Goal: Task Accomplishment & Management: Use online tool/utility

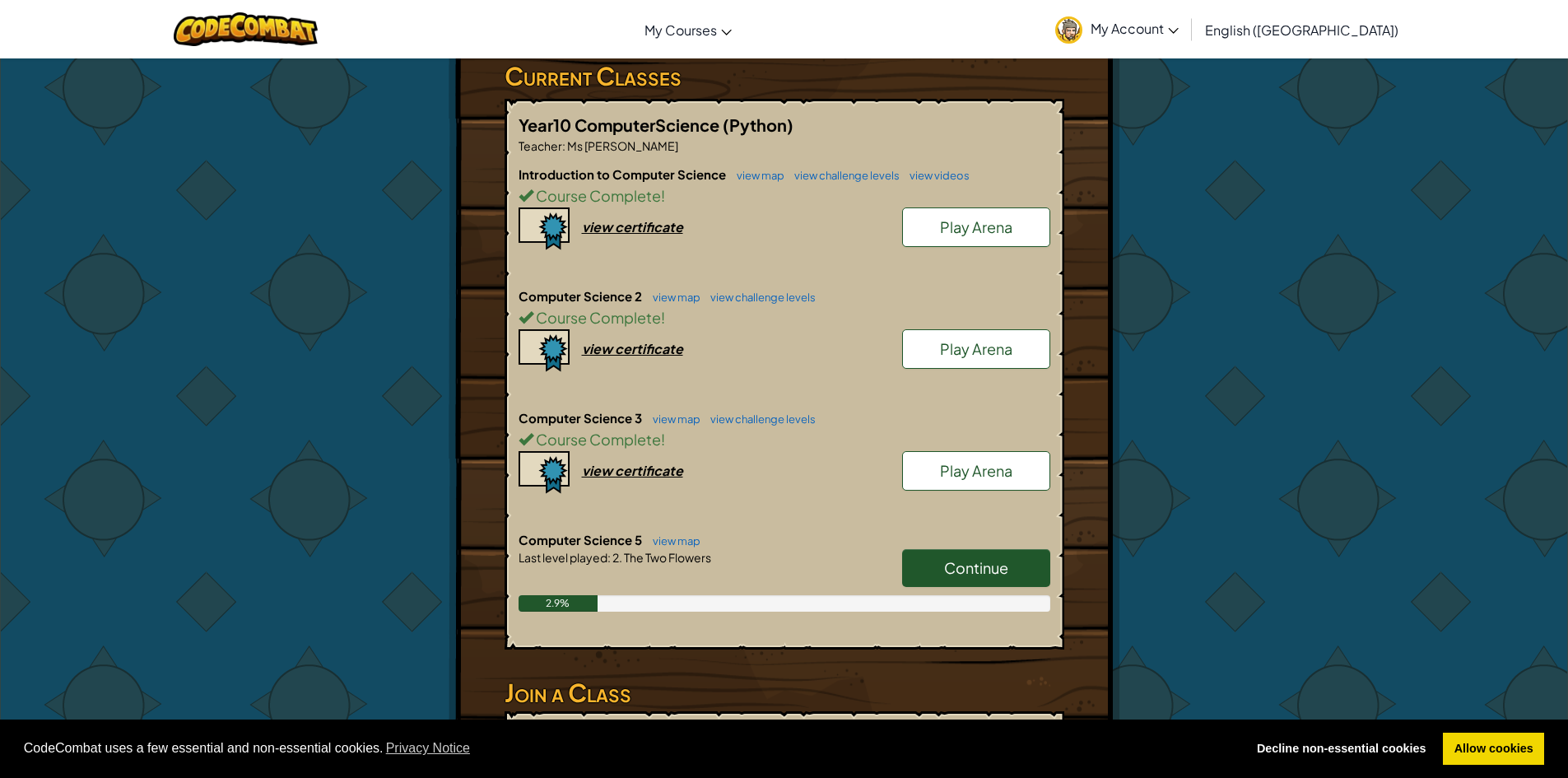
scroll to position [330, 0]
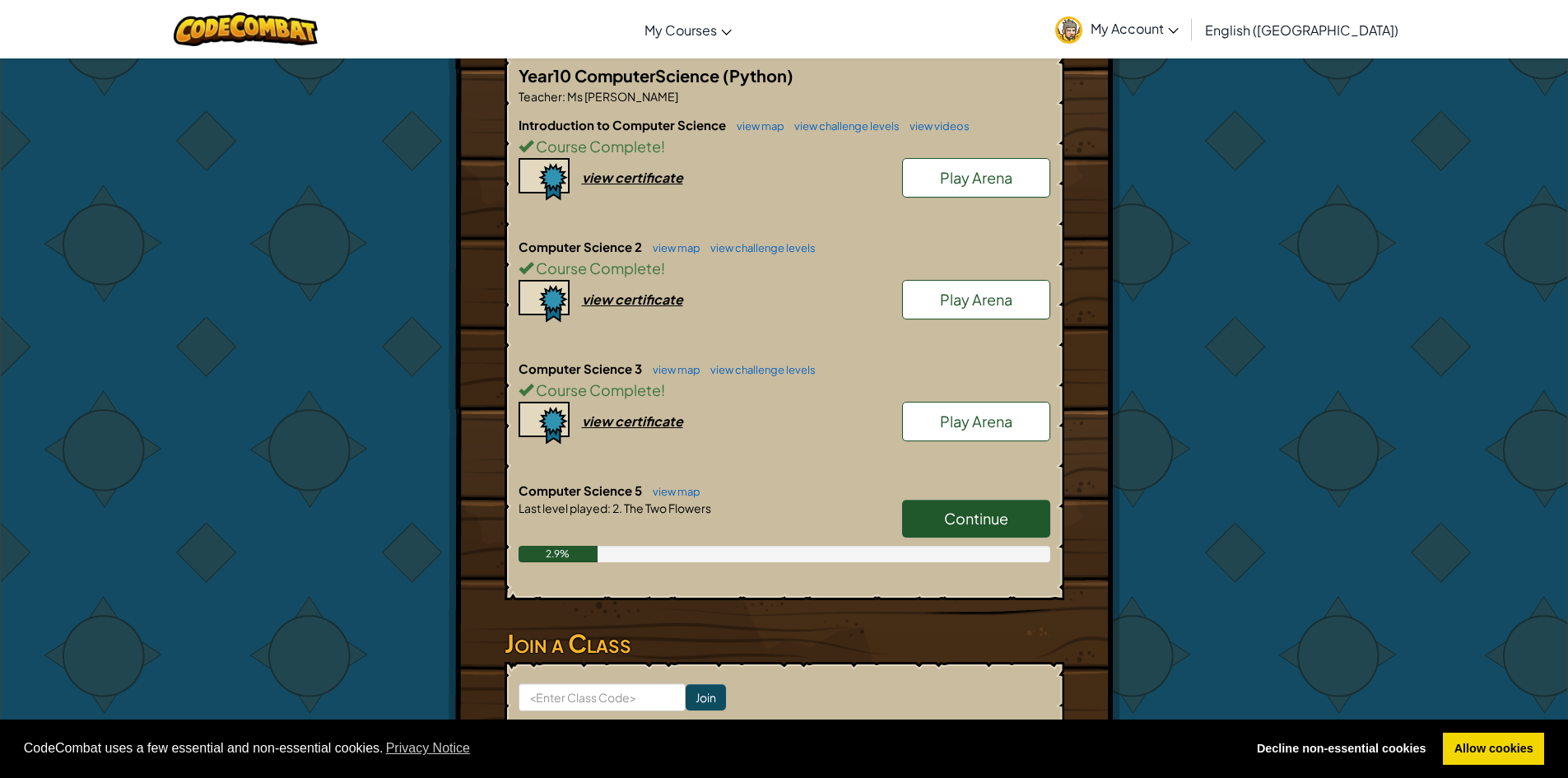
click at [987, 501] on link "Continue" at bounding box center [976, 519] width 149 height 38
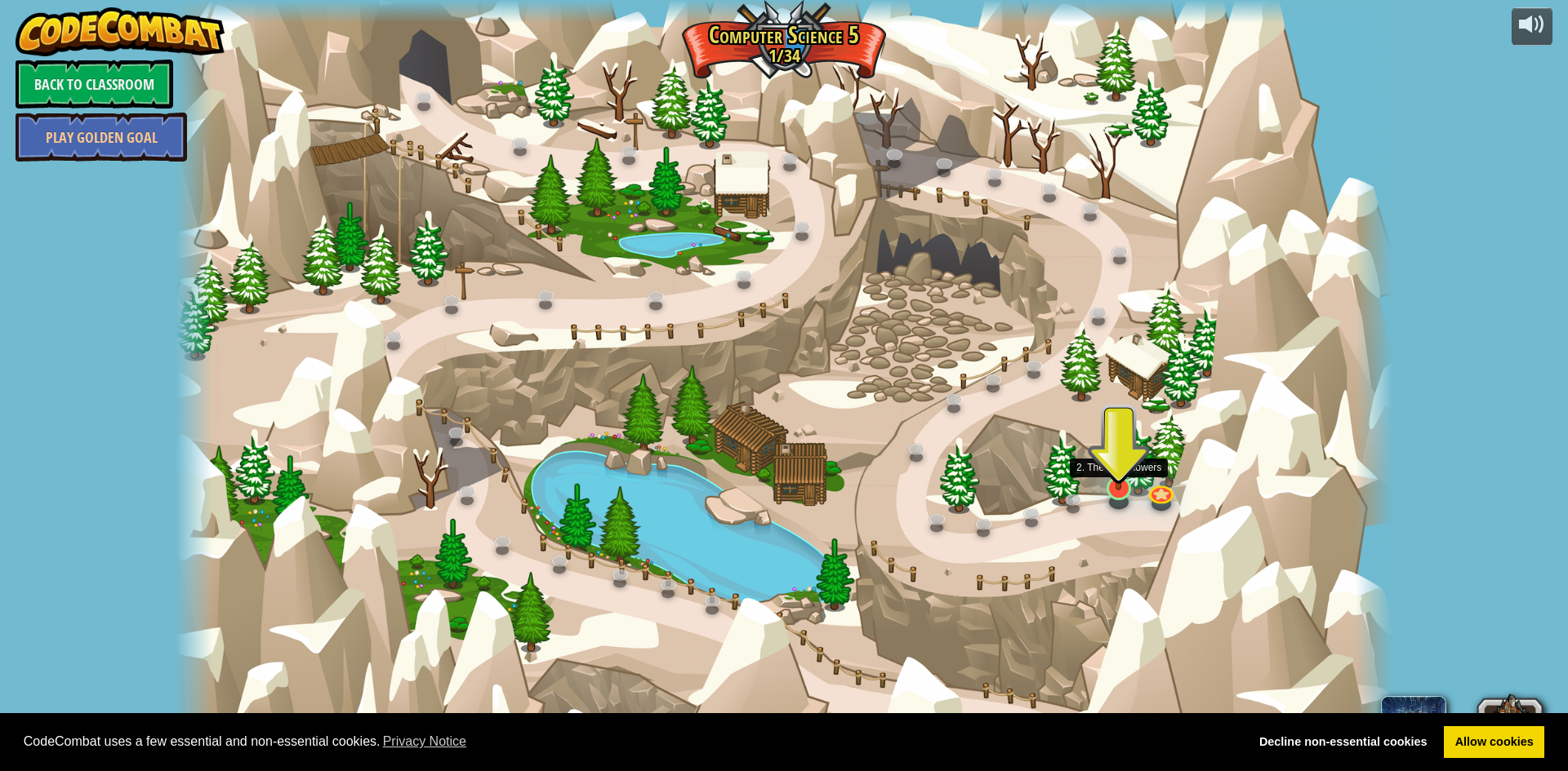
click at [1119, 480] on img at bounding box center [1119, 452] width 33 height 76
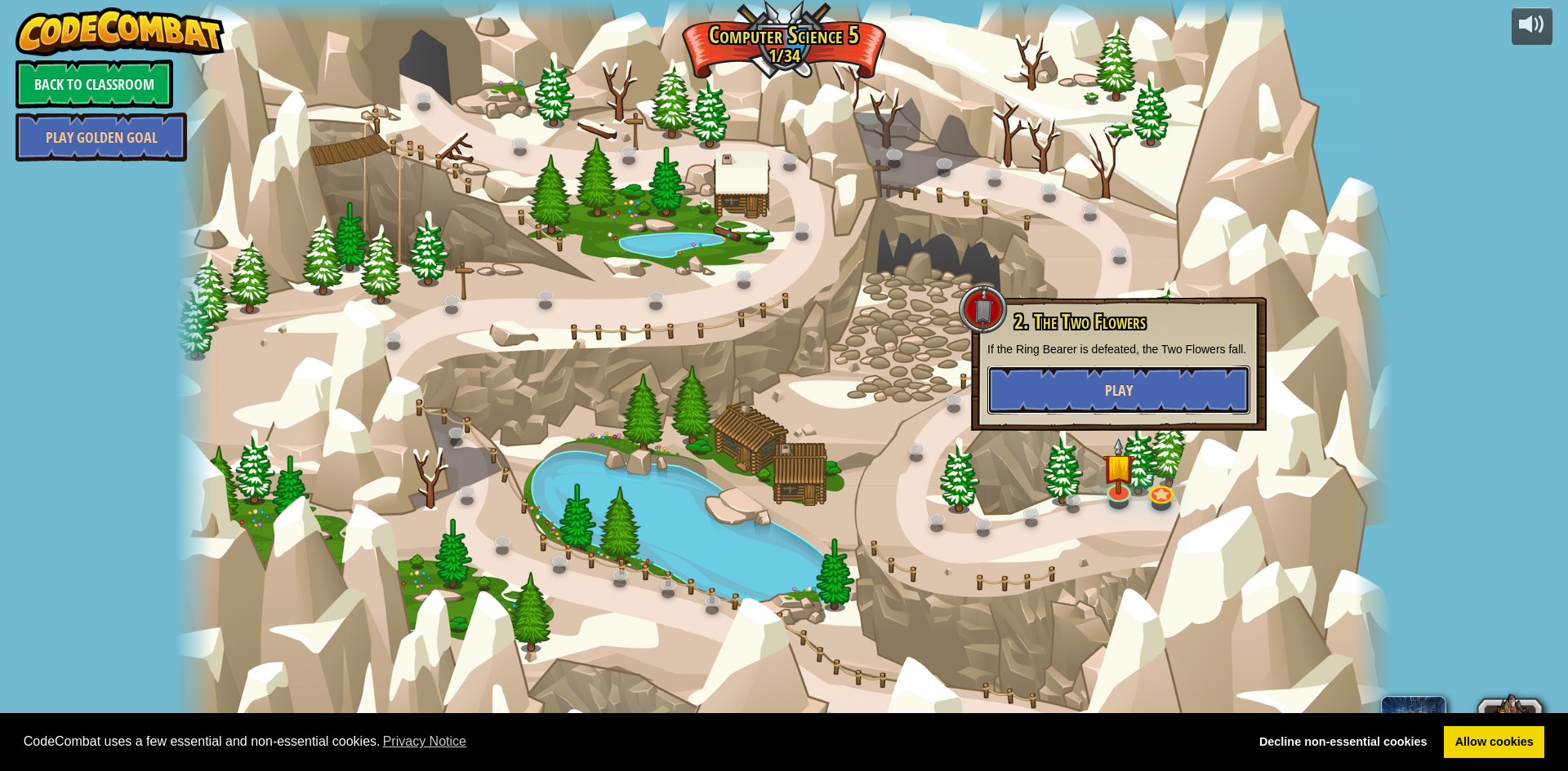
click at [1098, 381] on button "Play" at bounding box center [1119, 390] width 263 height 49
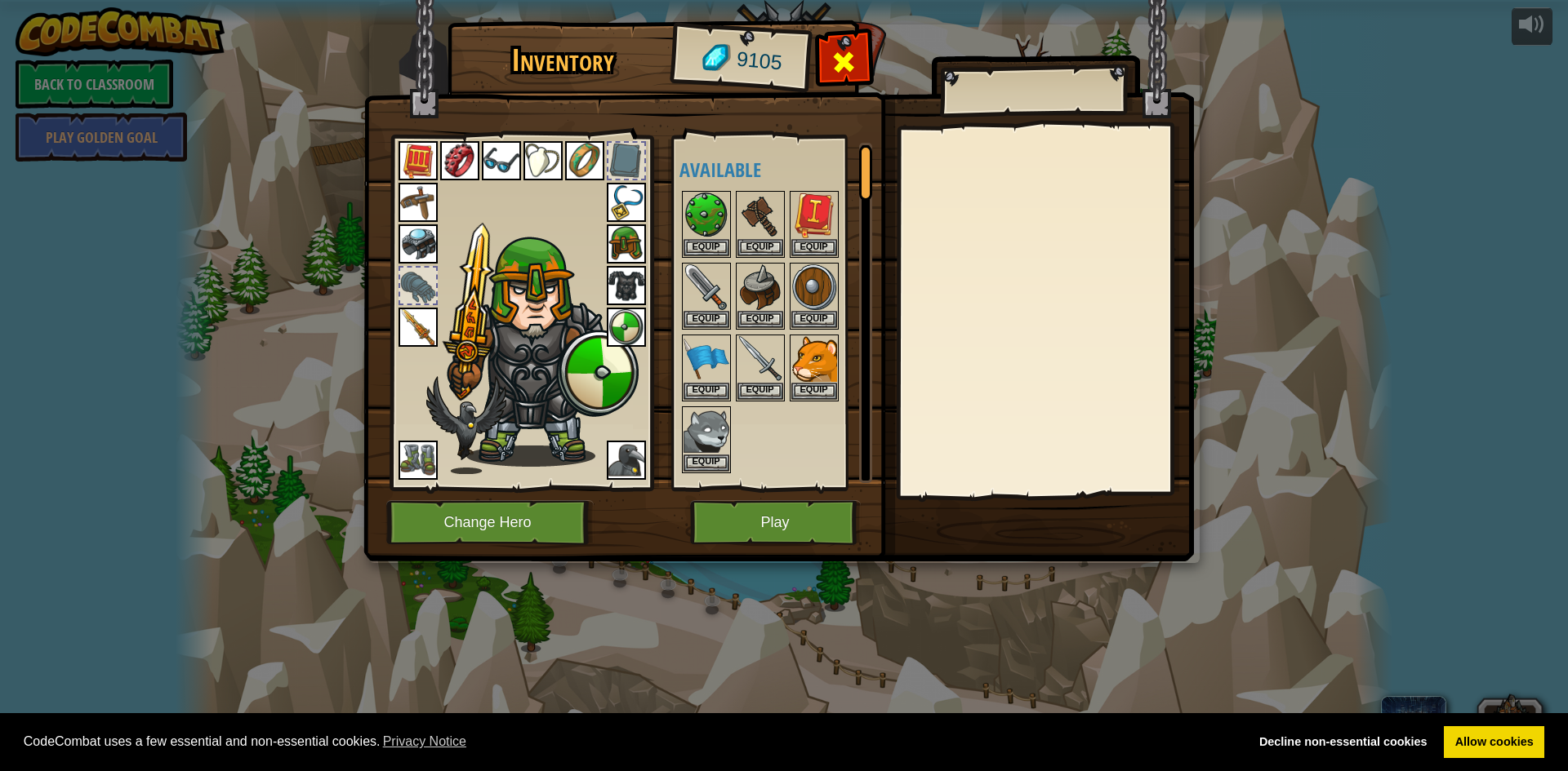
click at [837, 49] on span at bounding box center [843, 62] width 26 height 26
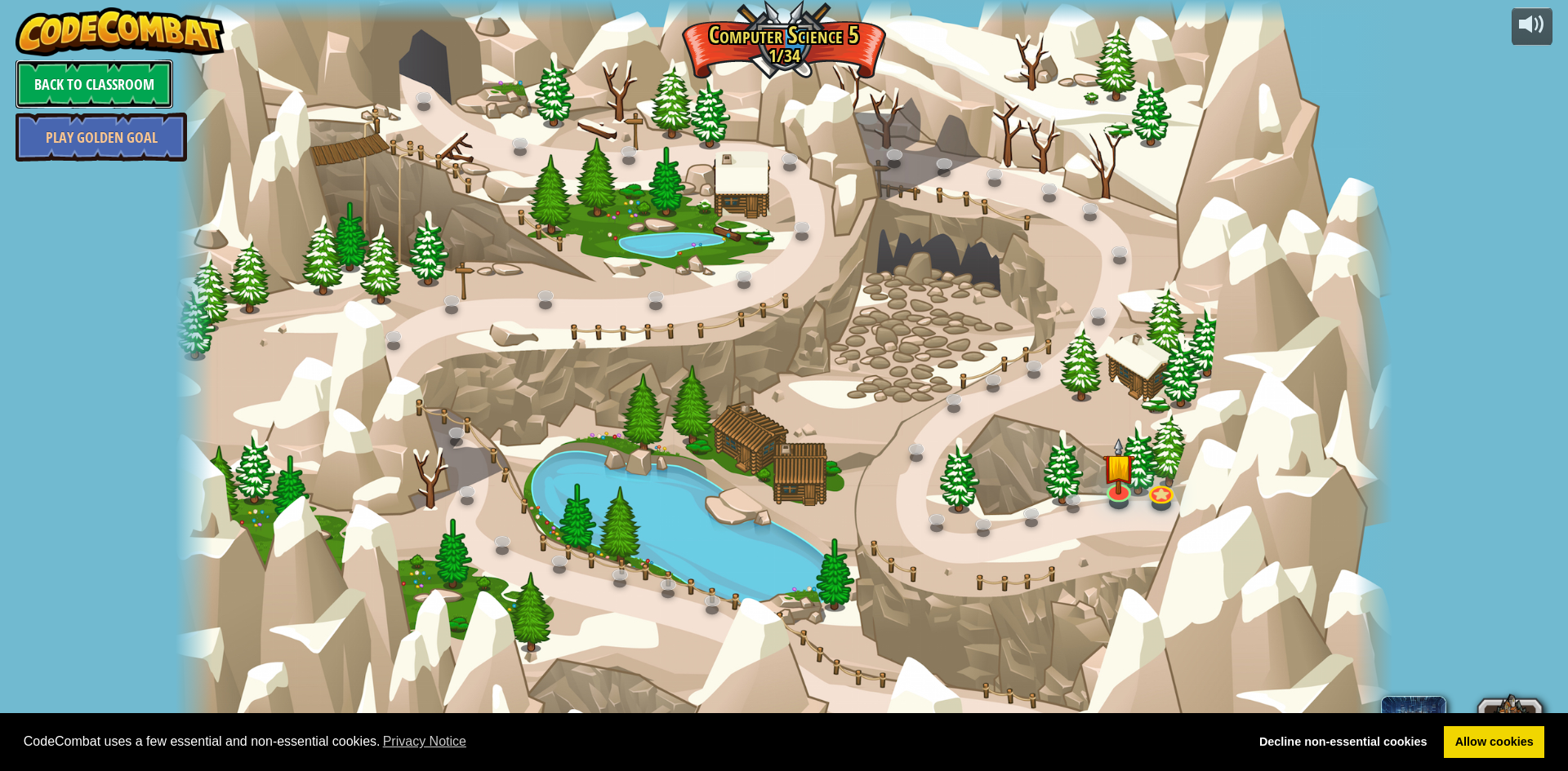
click at [133, 86] on link "Back to Classroom" at bounding box center [94, 84] width 158 height 49
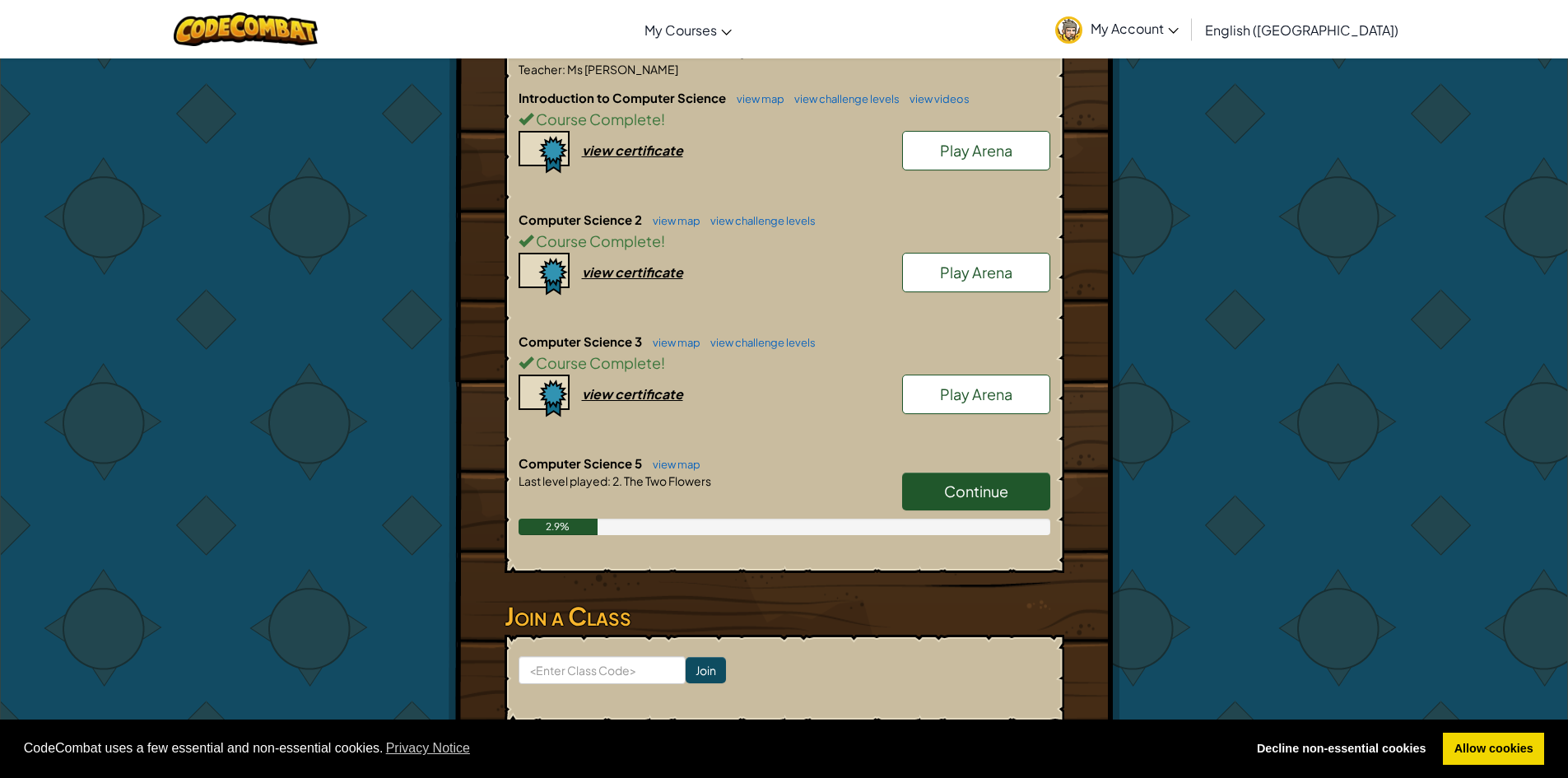
scroll to position [330, 0]
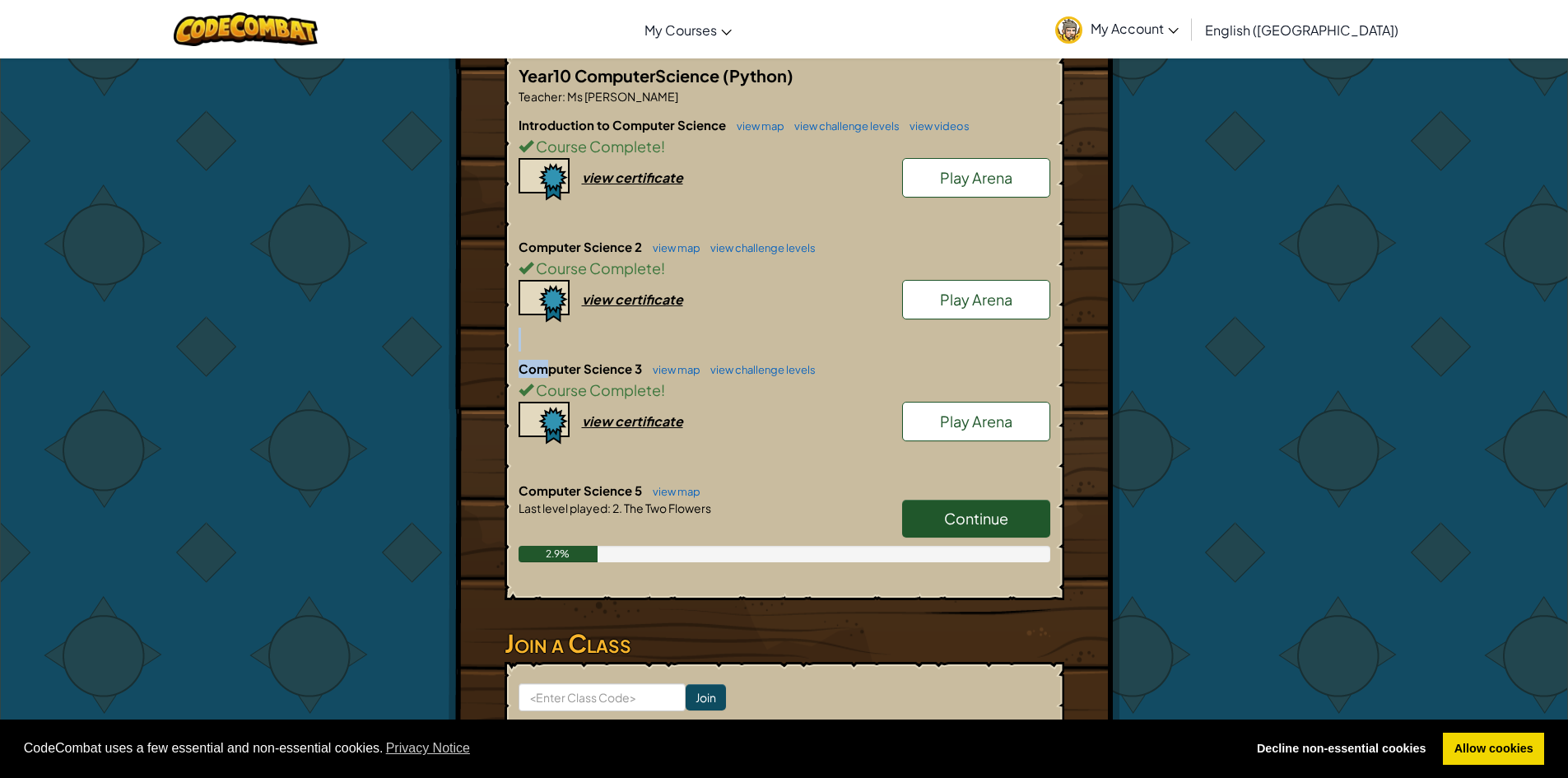
drag, startPoint x: 575, startPoint y: 363, endPoint x: 635, endPoint y: 358, distance: 60.2
click at [635, 358] on div "Year10 ComputerScience (Python) Teacher : Ms [PERSON_NAME] Introduction to Comp…" at bounding box center [785, 325] width 560 height 551
click at [573, 465] on div "Computer Science 3 view map view challenge levels Course Complete ! Play Arena …" at bounding box center [784, 421] width 532 height 122
click at [952, 516] on span "Continue" at bounding box center [976, 518] width 64 height 19
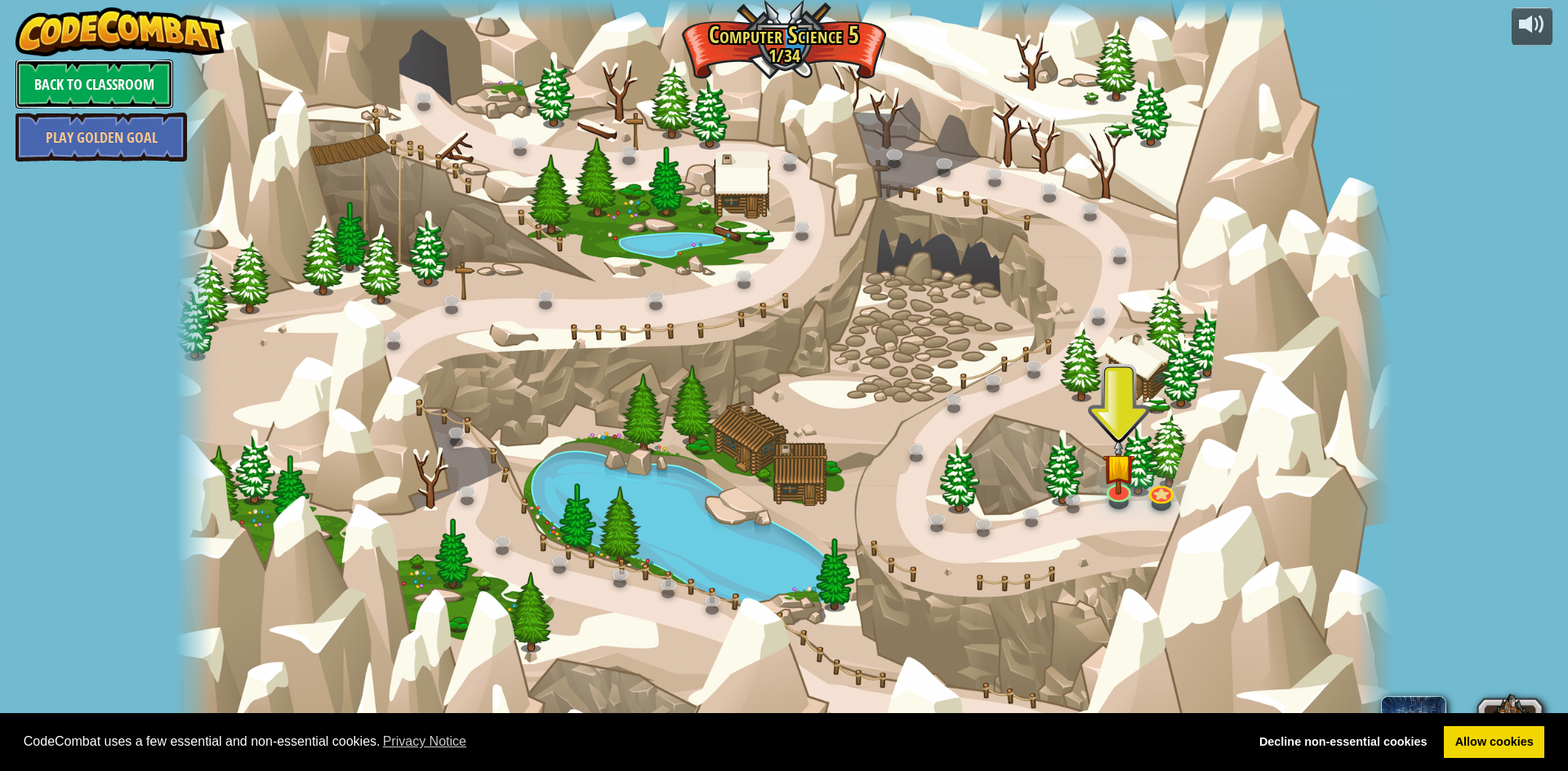
click at [91, 77] on link "Back to Classroom" at bounding box center [94, 84] width 158 height 49
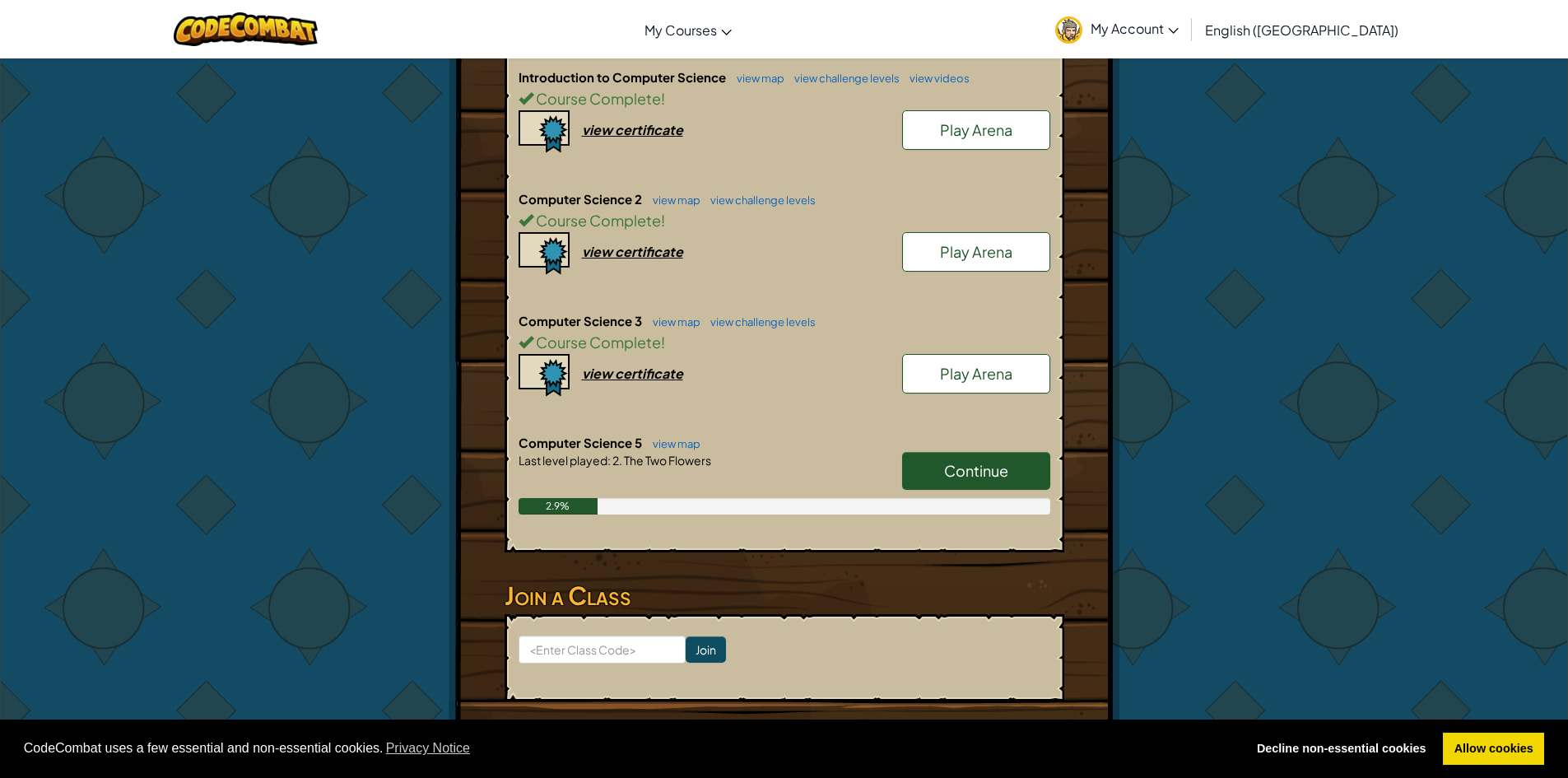
scroll to position [412, 0]
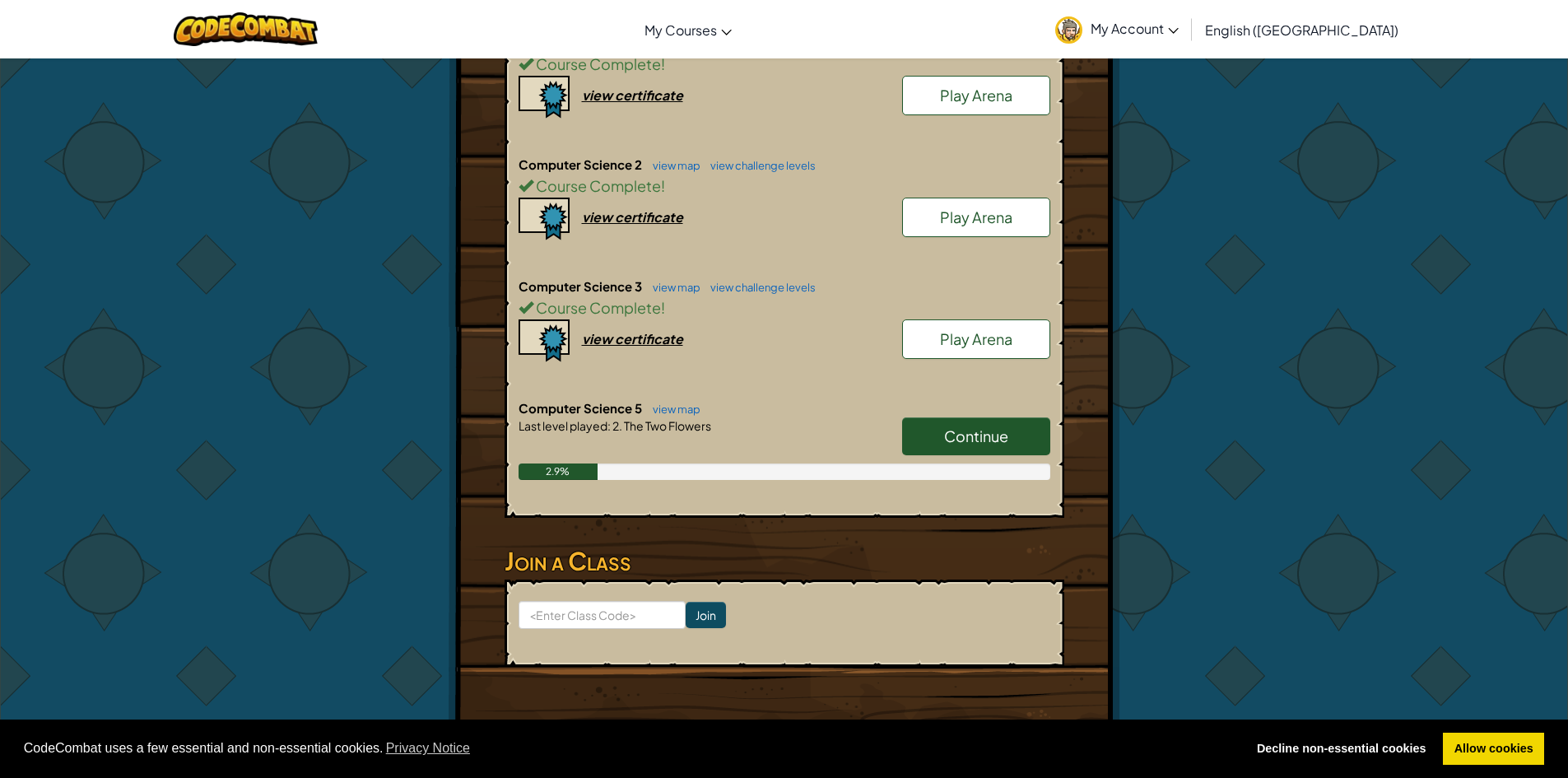
click at [969, 429] on span "Continue" at bounding box center [976, 436] width 64 height 19
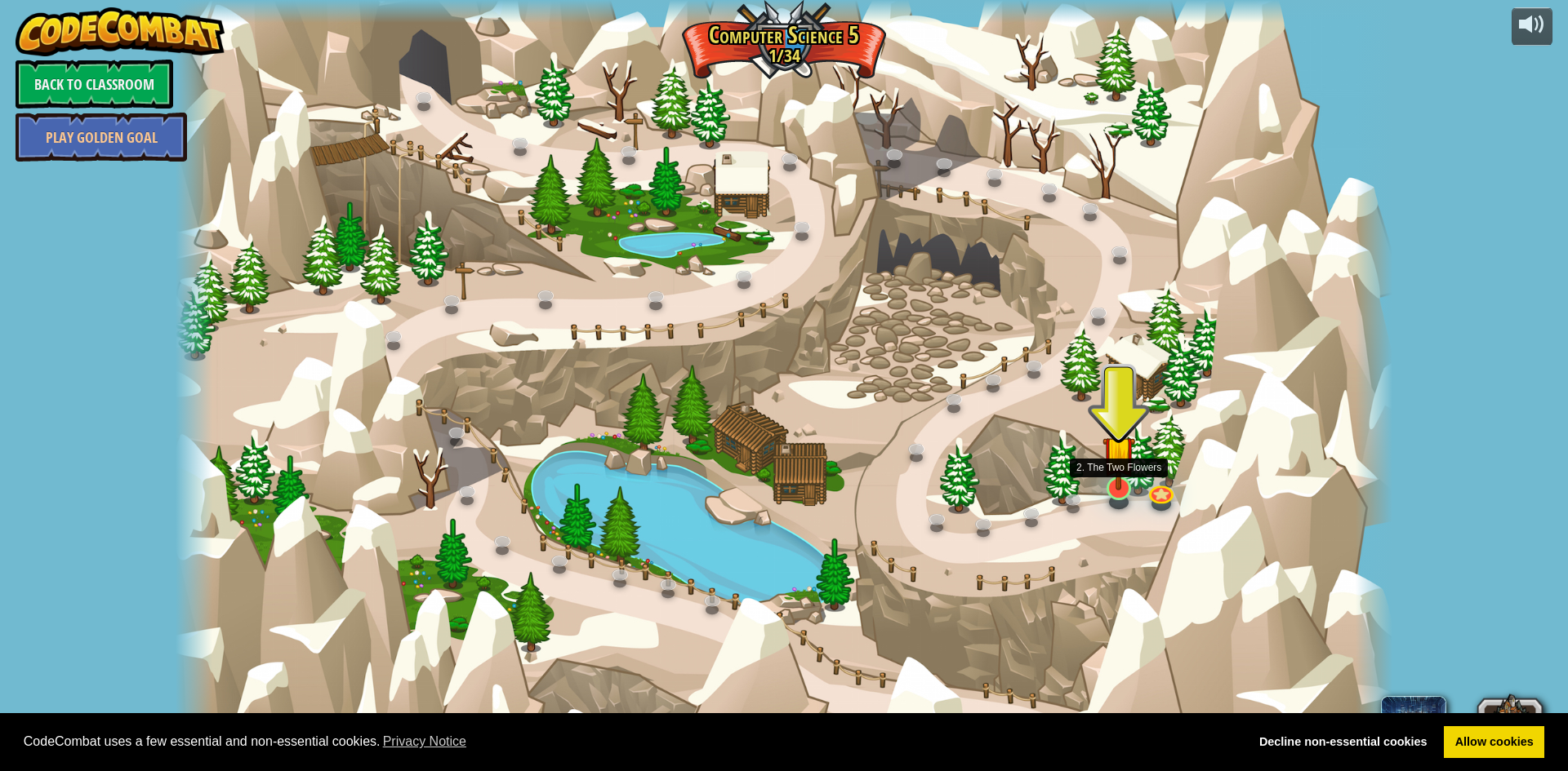
click at [1119, 465] on img at bounding box center [1119, 452] width 33 height 76
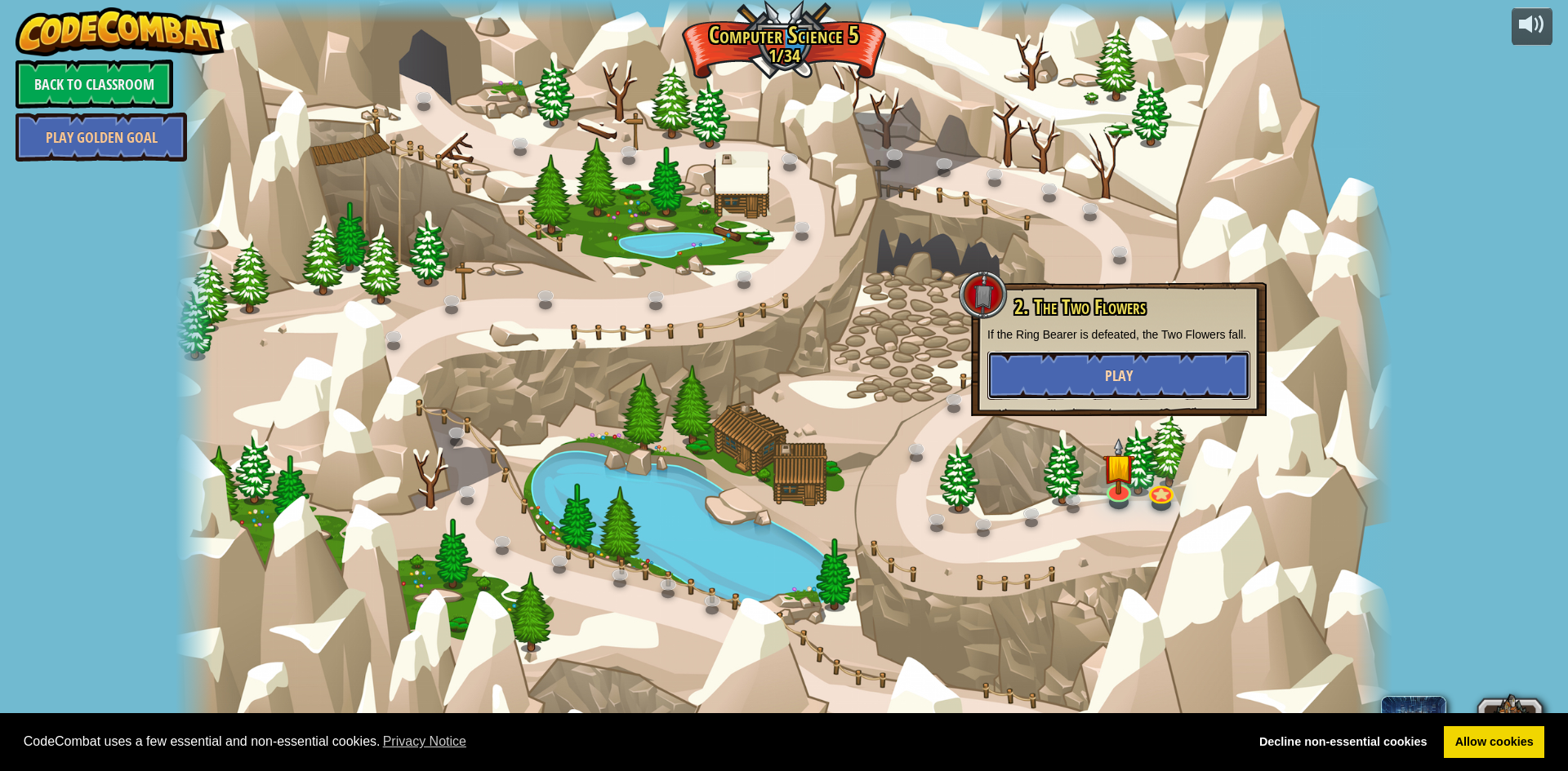
click at [1111, 377] on span "Play" at bounding box center [1118, 376] width 28 height 21
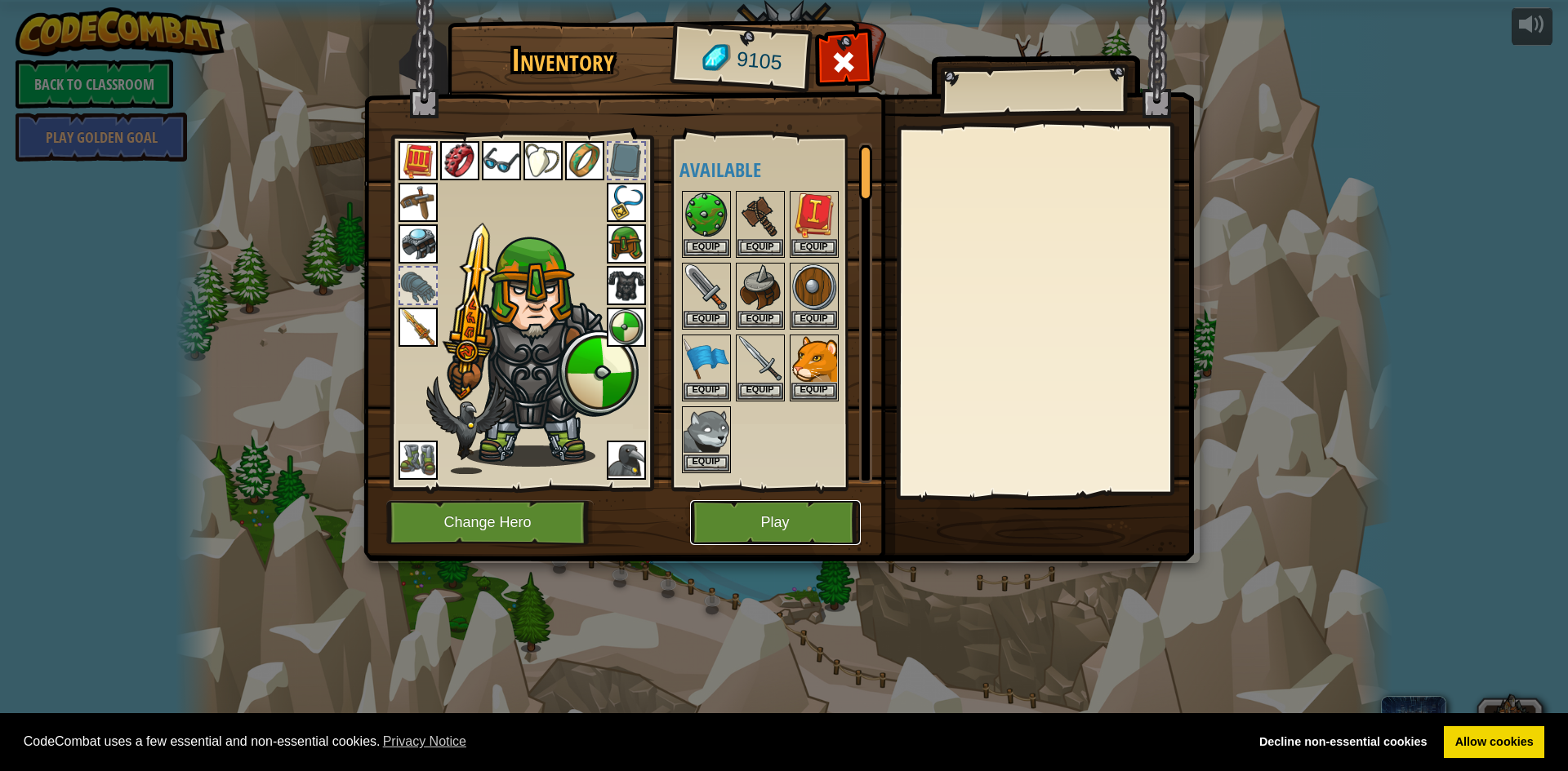
click at [730, 516] on button "Play" at bounding box center [775, 523] width 171 height 45
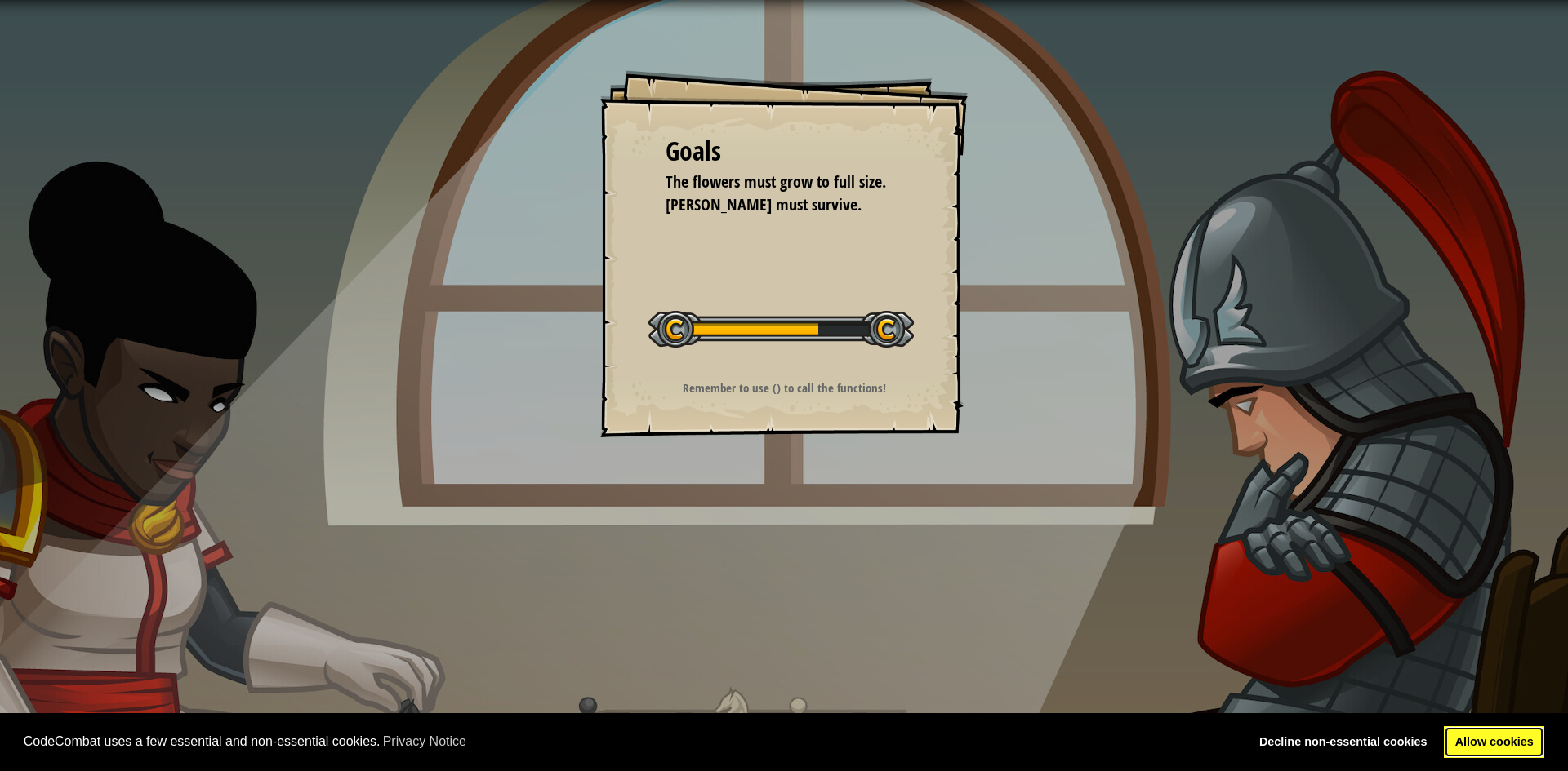
click at [1495, 746] on link "Allow cookies" at bounding box center [1494, 742] width 100 height 33
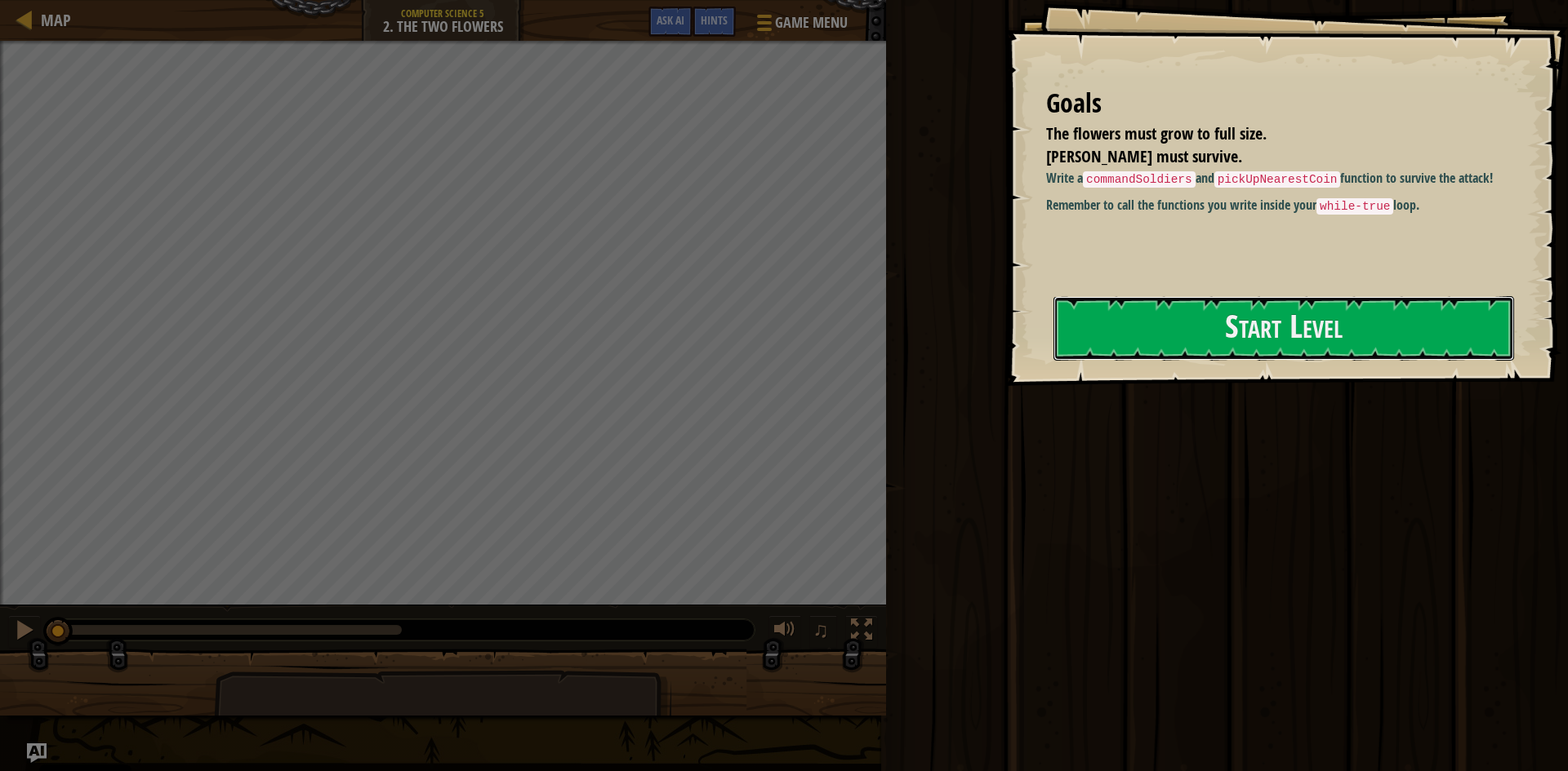
click at [1232, 326] on button "Start Level" at bounding box center [1284, 328] width 461 height 64
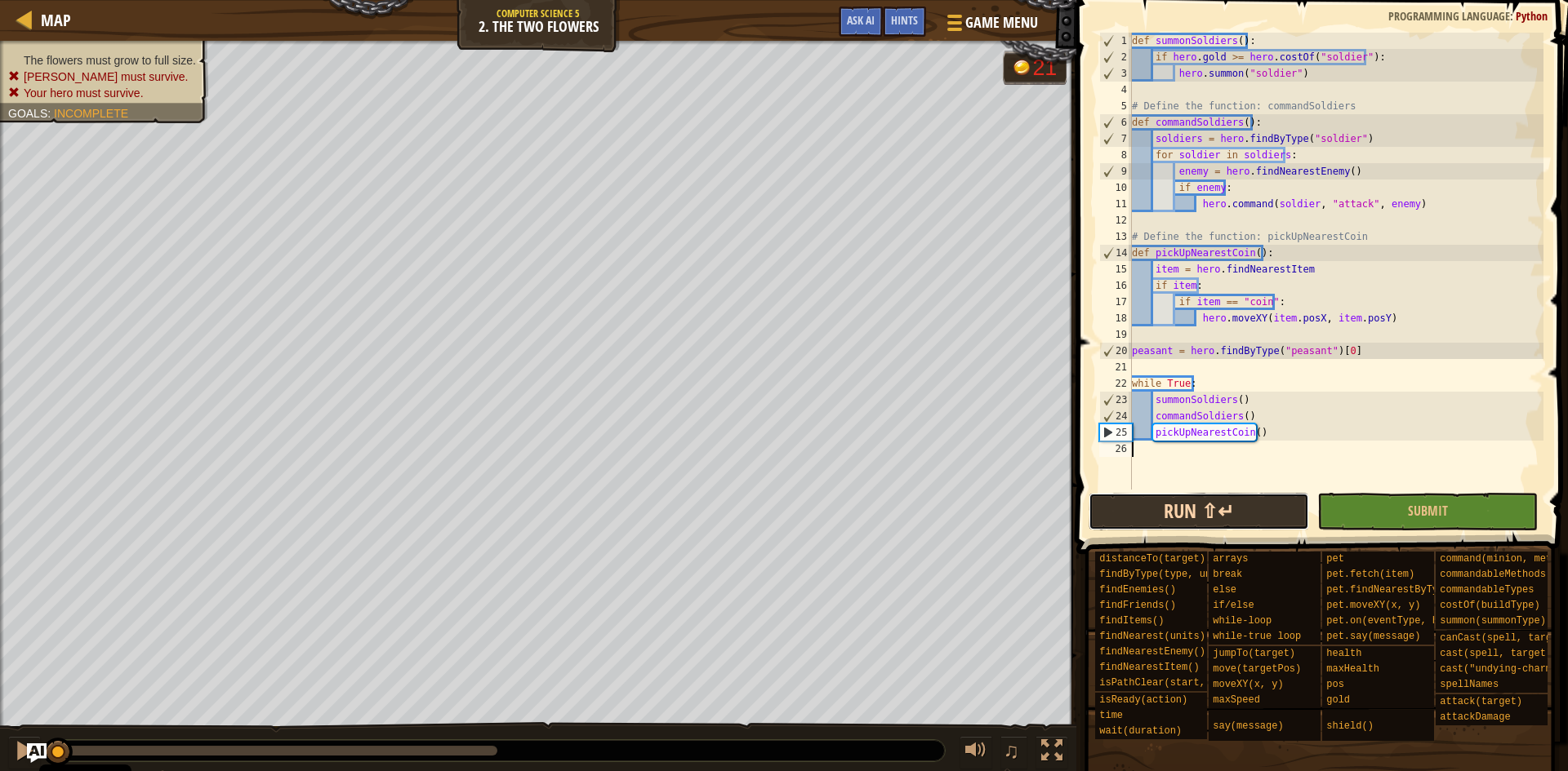
click at [1214, 512] on button "Run ⇧↵" at bounding box center [1198, 511] width 221 height 37
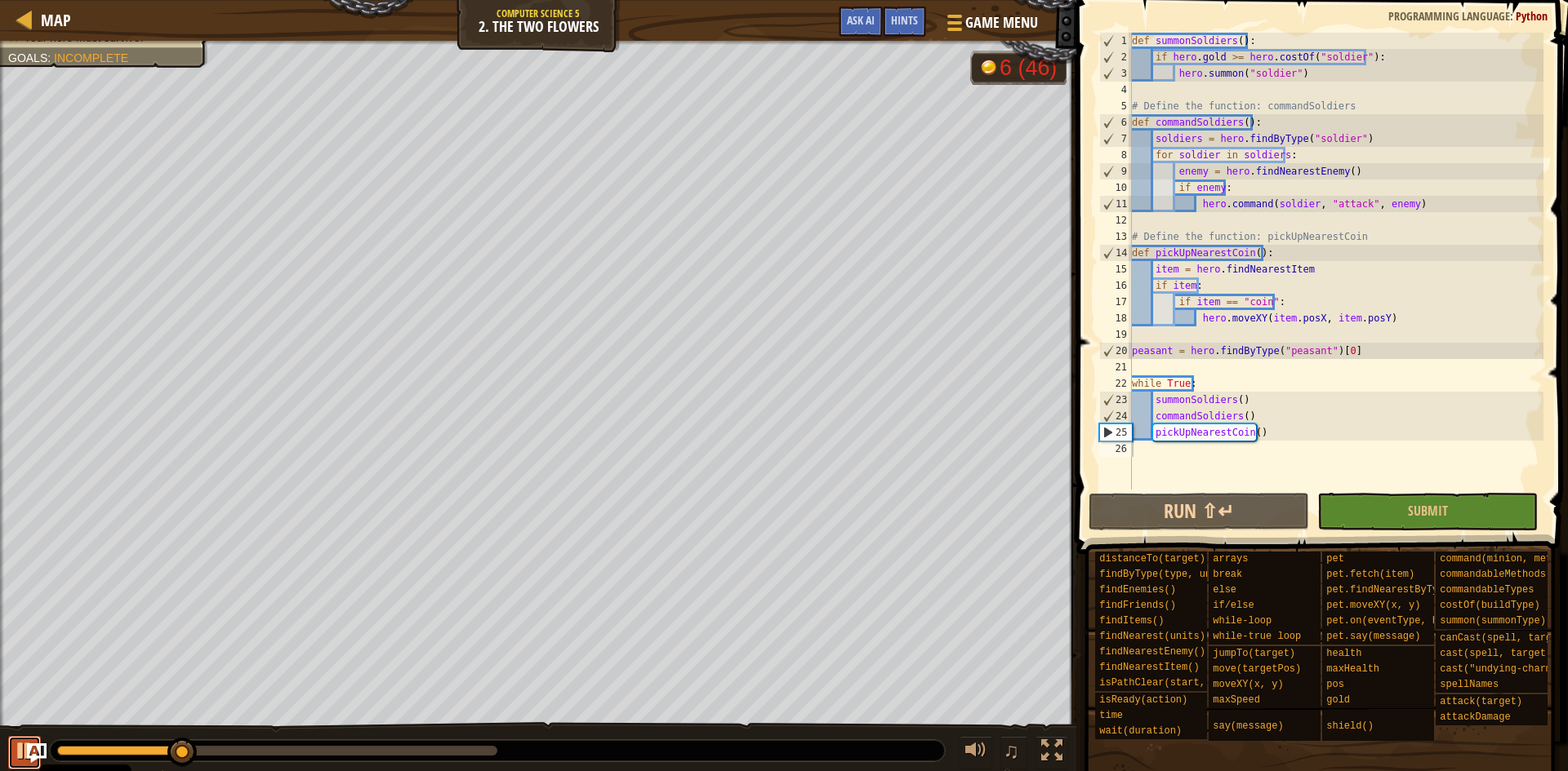
click at [14, 752] on div at bounding box center [25, 750] width 21 height 21
drag, startPoint x: 180, startPoint y: 749, endPoint x: 33, endPoint y: 746, distance: 147.0
click at [33, 746] on div "Map Computer Science 5 2. The Two Flowers Game Menu Done Hints Ask AI 1 ההההההה…" at bounding box center [784, 386] width 1568 height 771
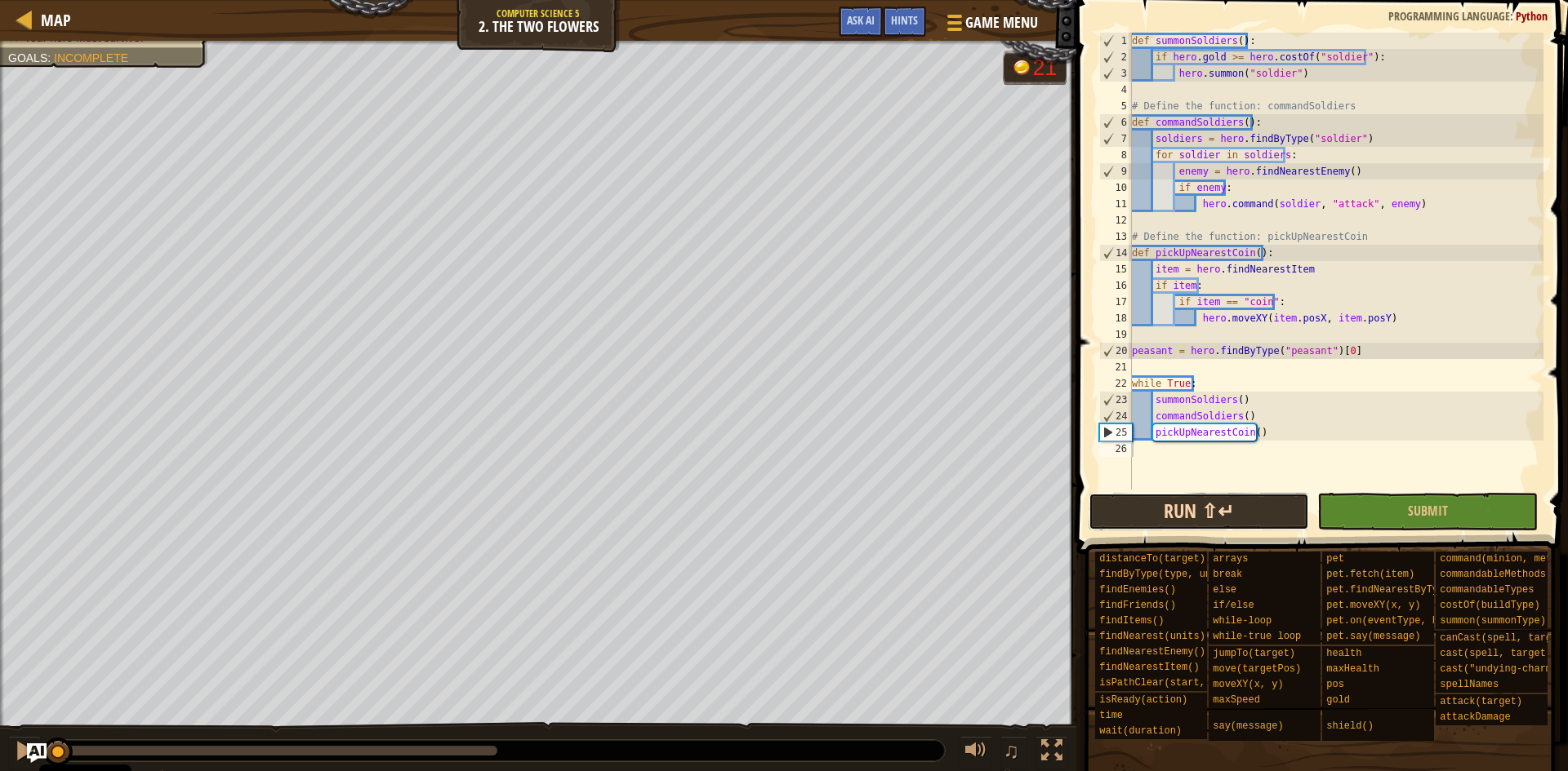
click at [1253, 502] on button "Run ⇧↵" at bounding box center [1198, 511] width 221 height 37
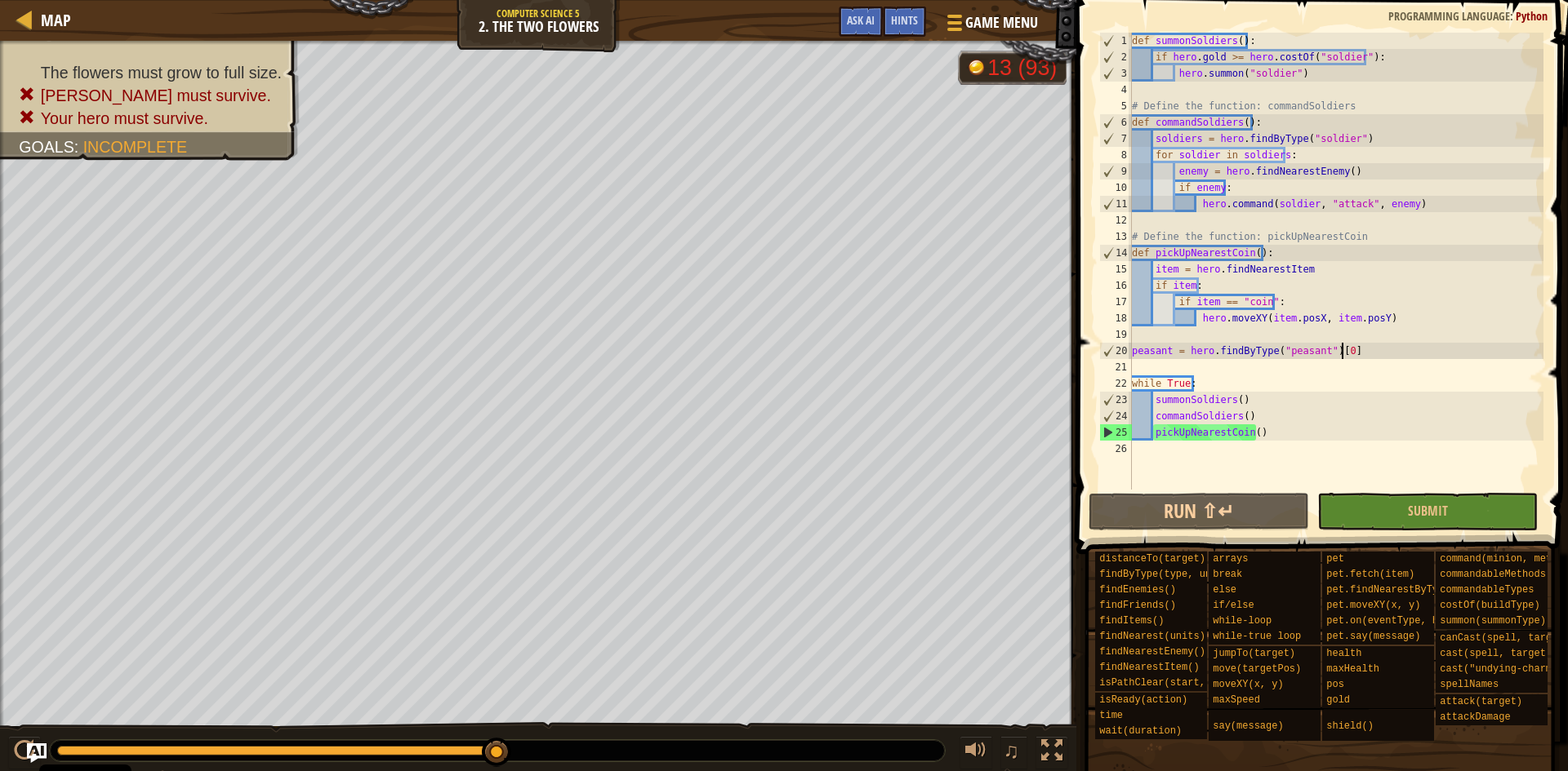
click at [1346, 350] on div "def summonSoldiers ( ) : if hero . gold >= hero . costOf ( "soldier" ) : hero .…" at bounding box center [1336, 278] width 415 height 490
type textarea "peasant = hero.findByType("peasant")[0]"
click at [911, 26] on span "Hints" at bounding box center [905, 20] width 27 height 15
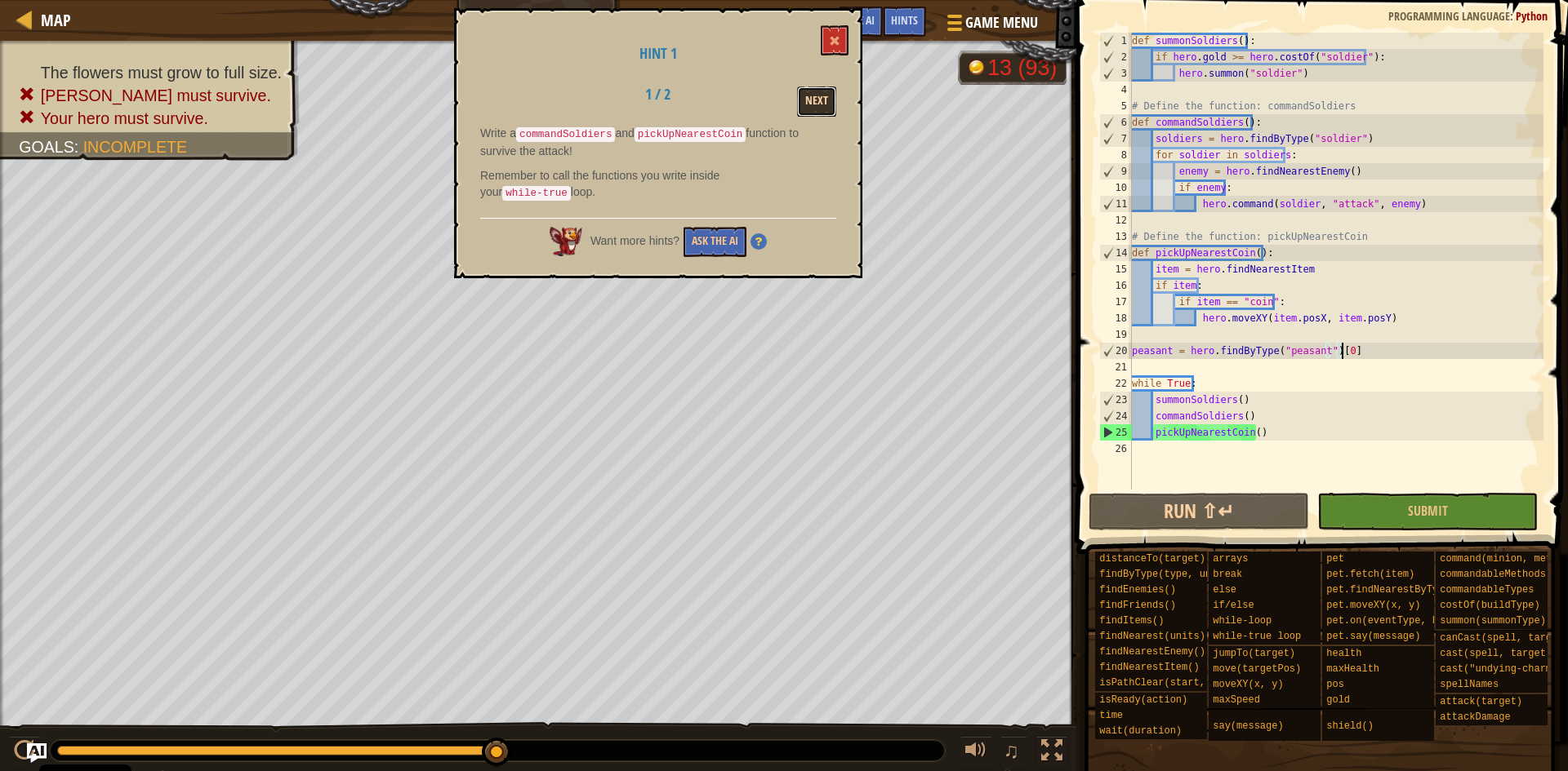
click at [815, 95] on button "Next" at bounding box center [817, 102] width 39 height 30
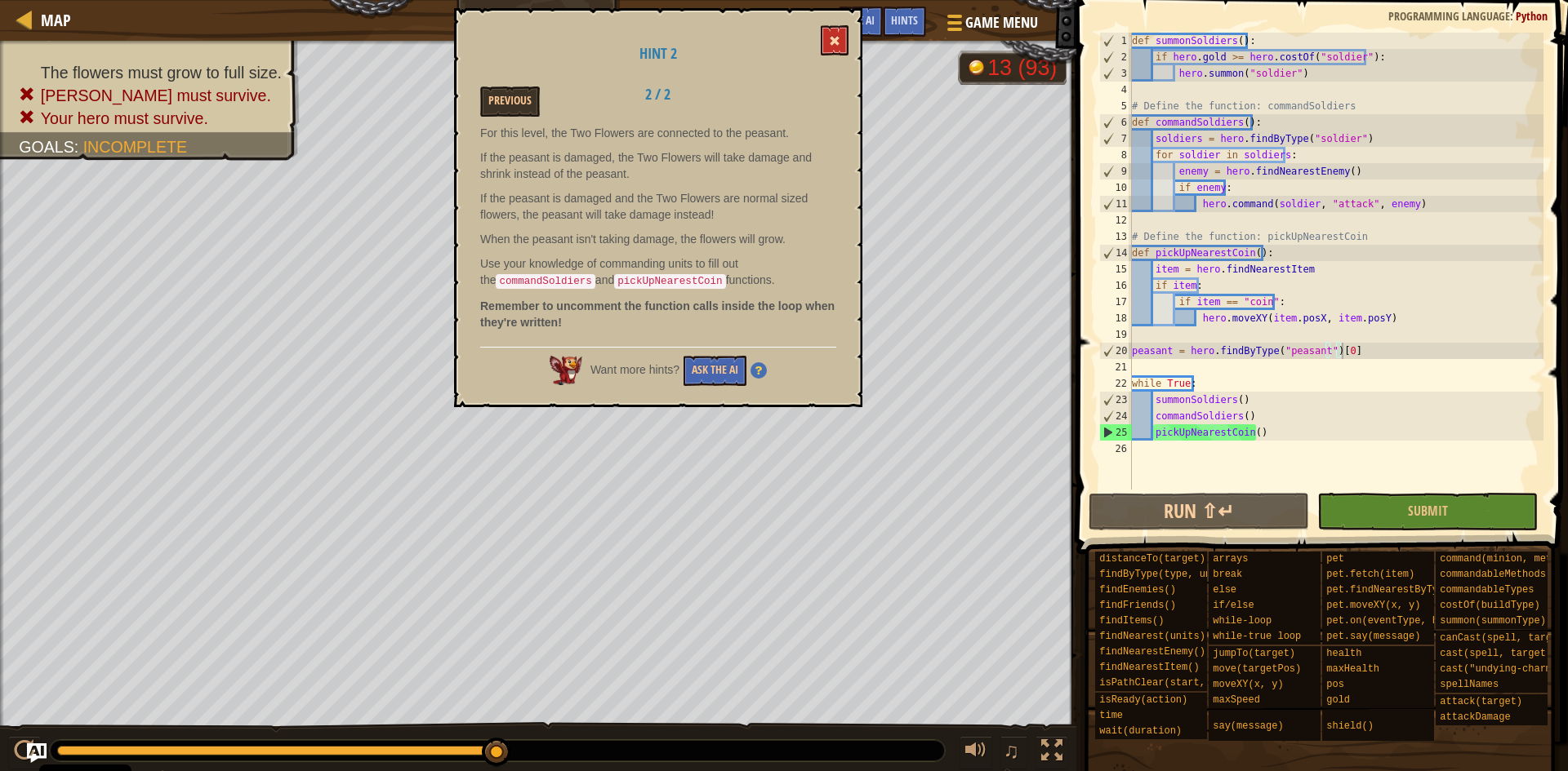
click at [836, 35] on button at bounding box center [834, 40] width 28 height 30
